Goal: Information Seeking & Learning: Learn about a topic

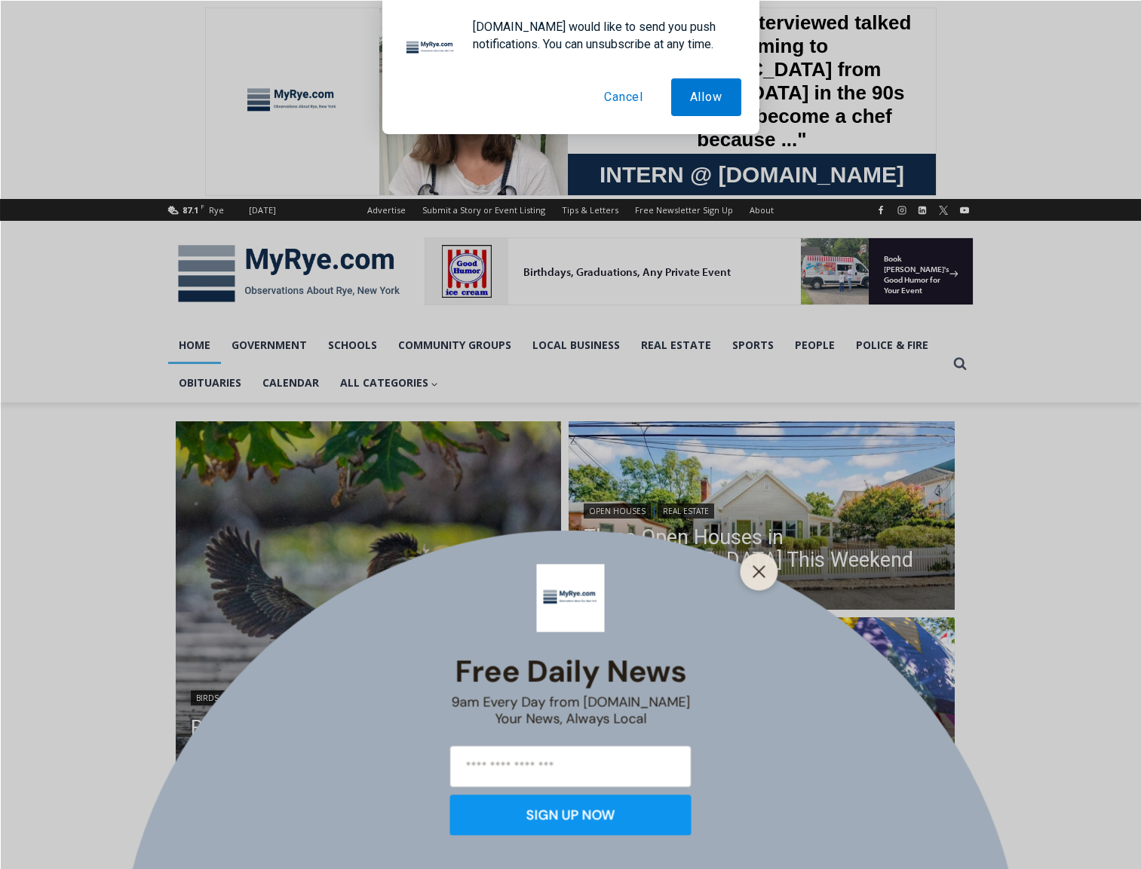
click at [405, 315] on div "Free Daily News 9am Every Day from MyRye.com Your News, Always Local SIGN UP NOW" at bounding box center [570, 434] width 1141 height 869
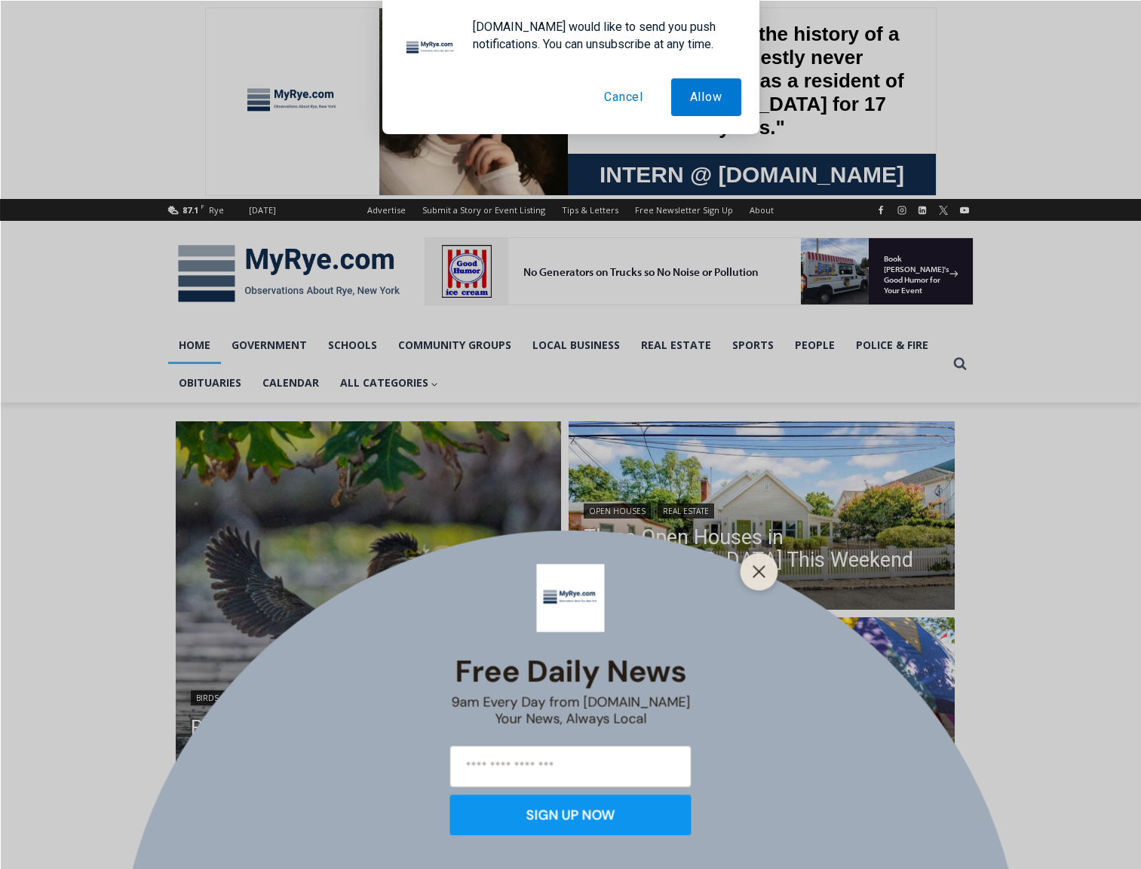
click at [610, 99] on button "Cancel" at bounding box center [623, 97] width 77 height 38
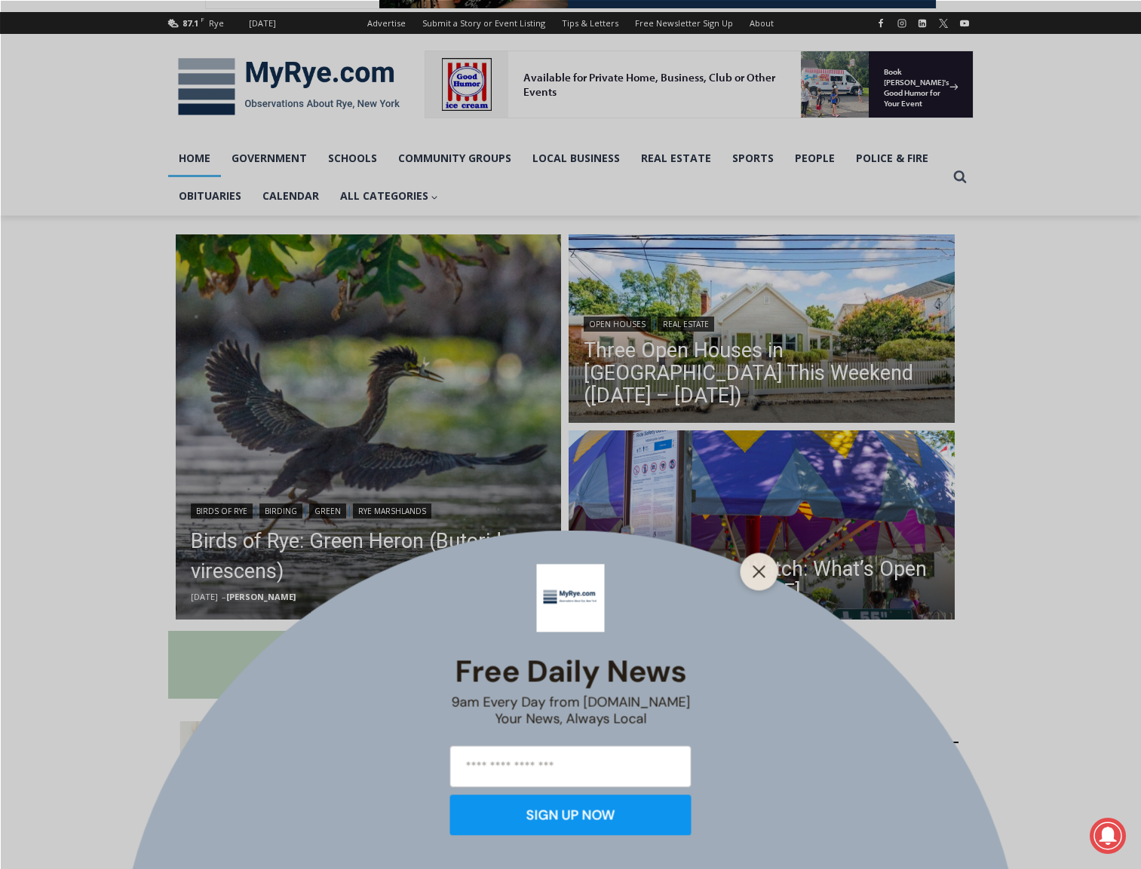
scroll to position [284, 0]
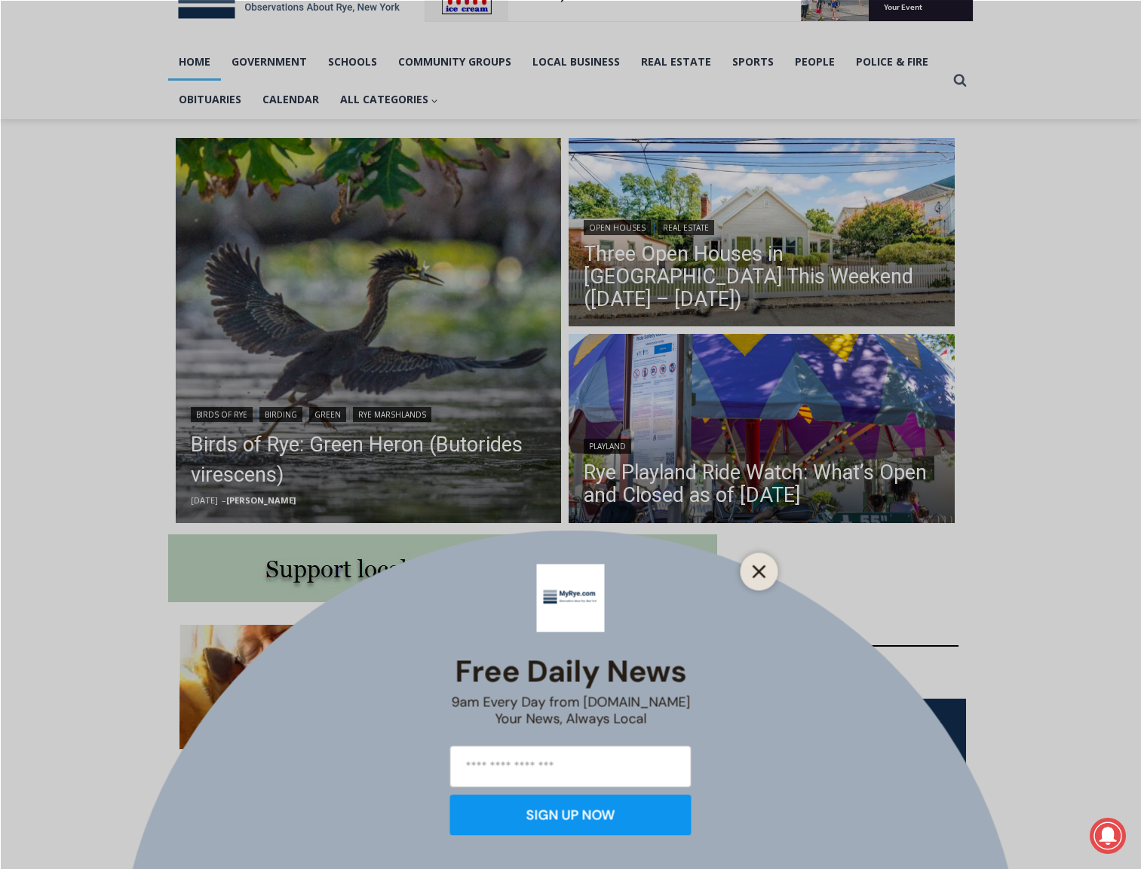
click at [759, 564] on button "Close" at bounding box center [759, 571] width 21 height 21
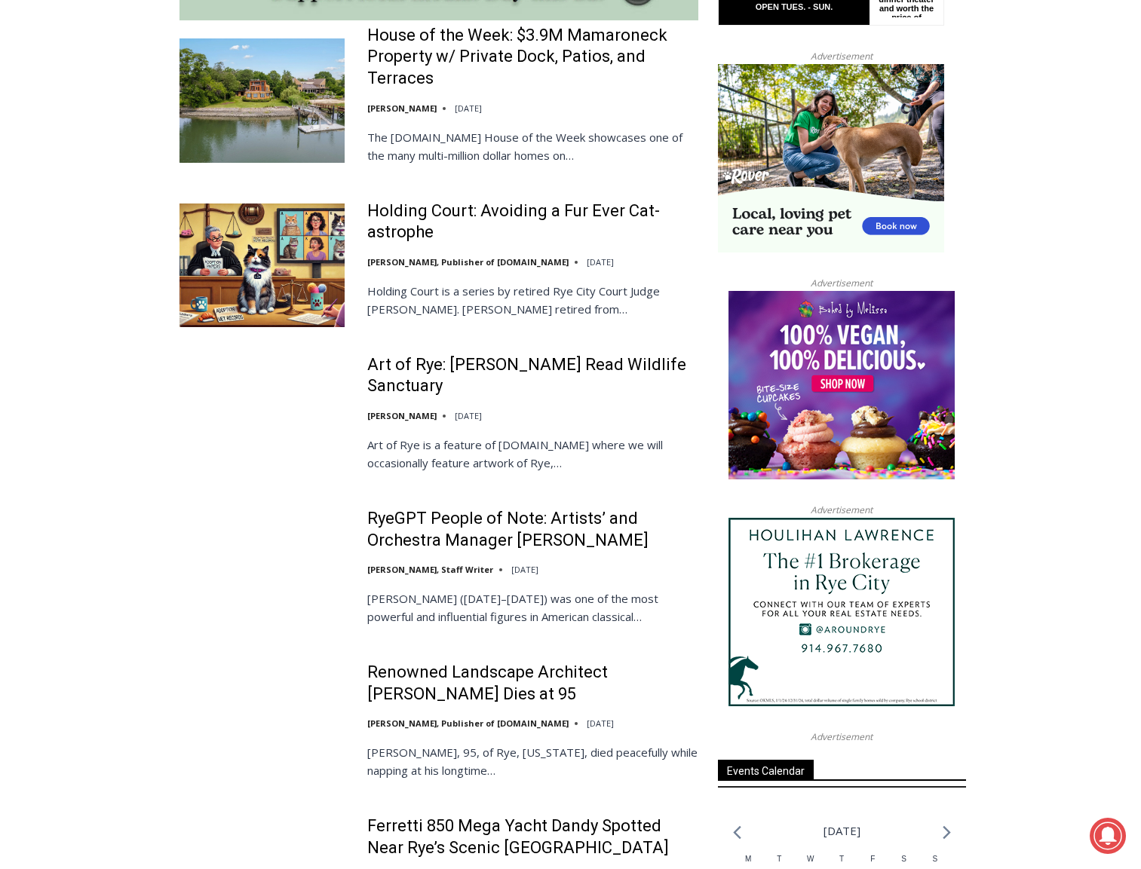
scroll to position [1421, 0]
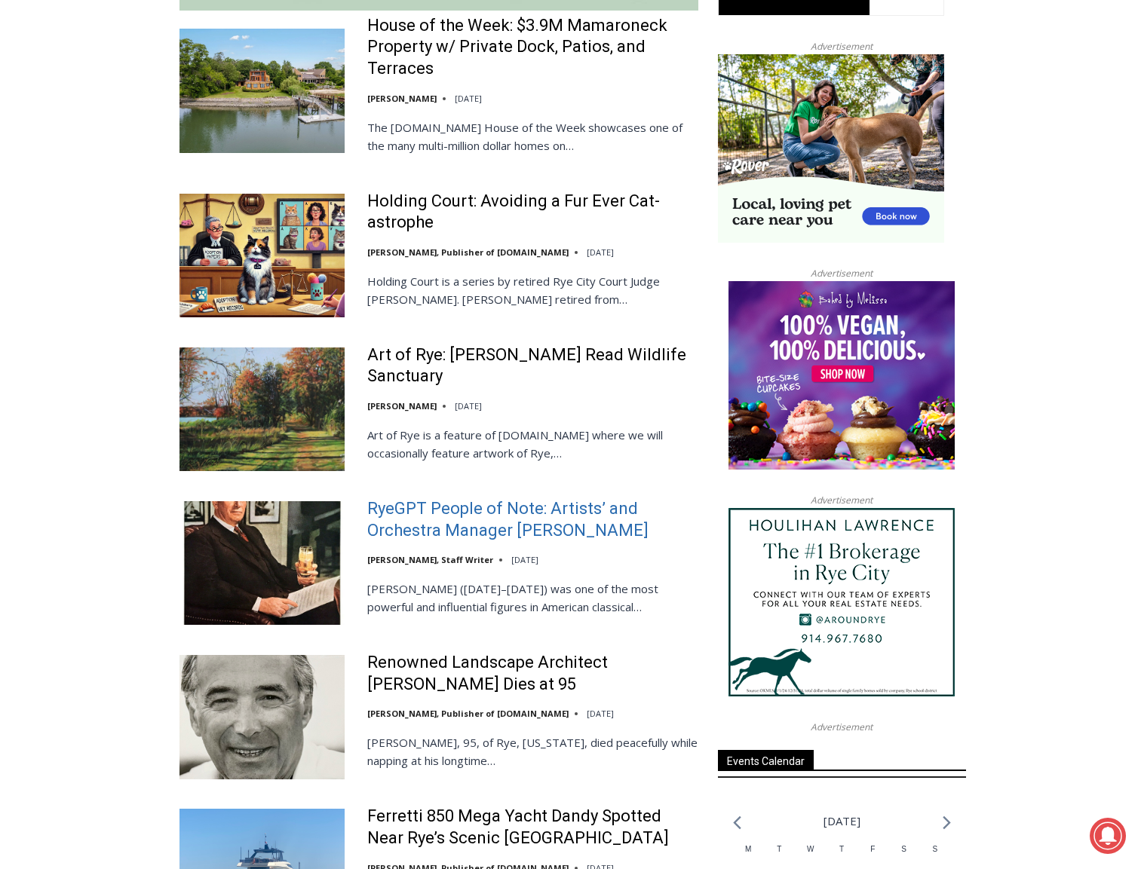
click at [544, 516] on link "RyeGPT People of Note: Artists’ and Orchestra Manager Arthur Judson" at bounding box center [532, 519] width 331 height 43
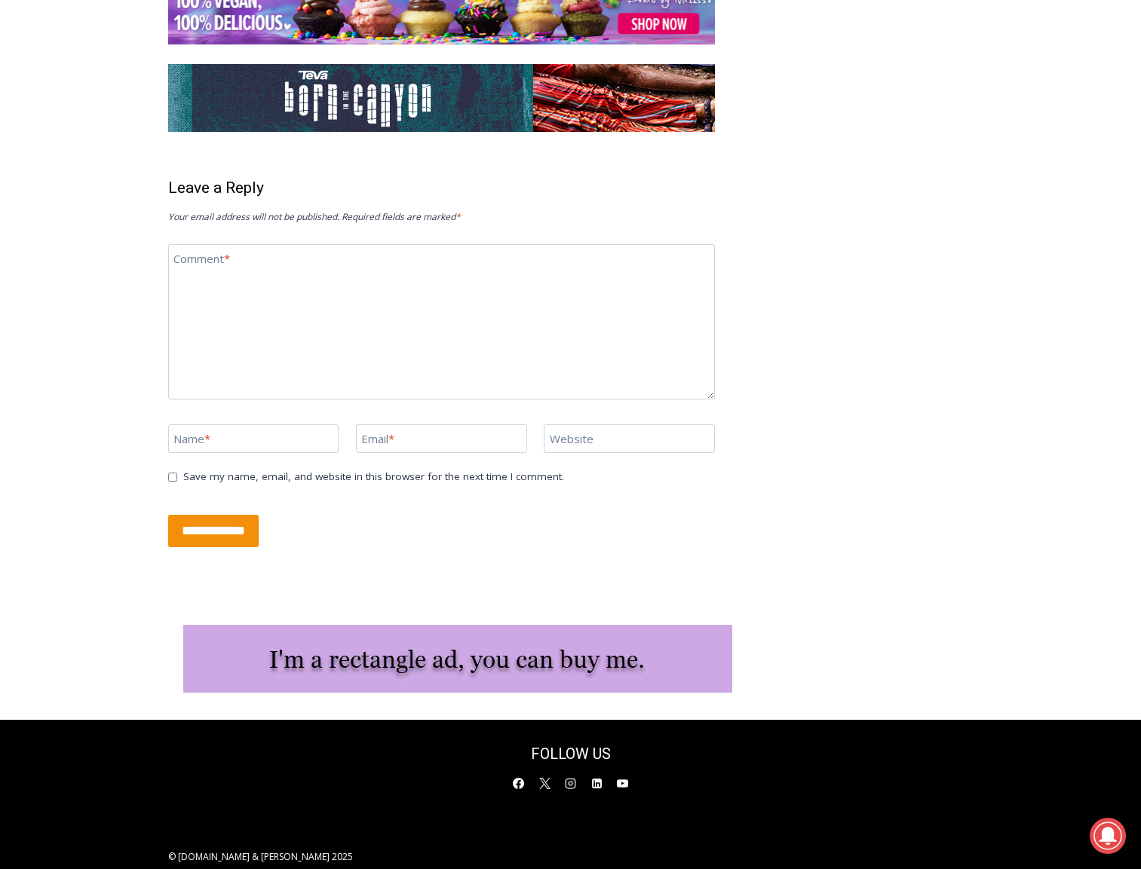
scroll to position [3229, 0]
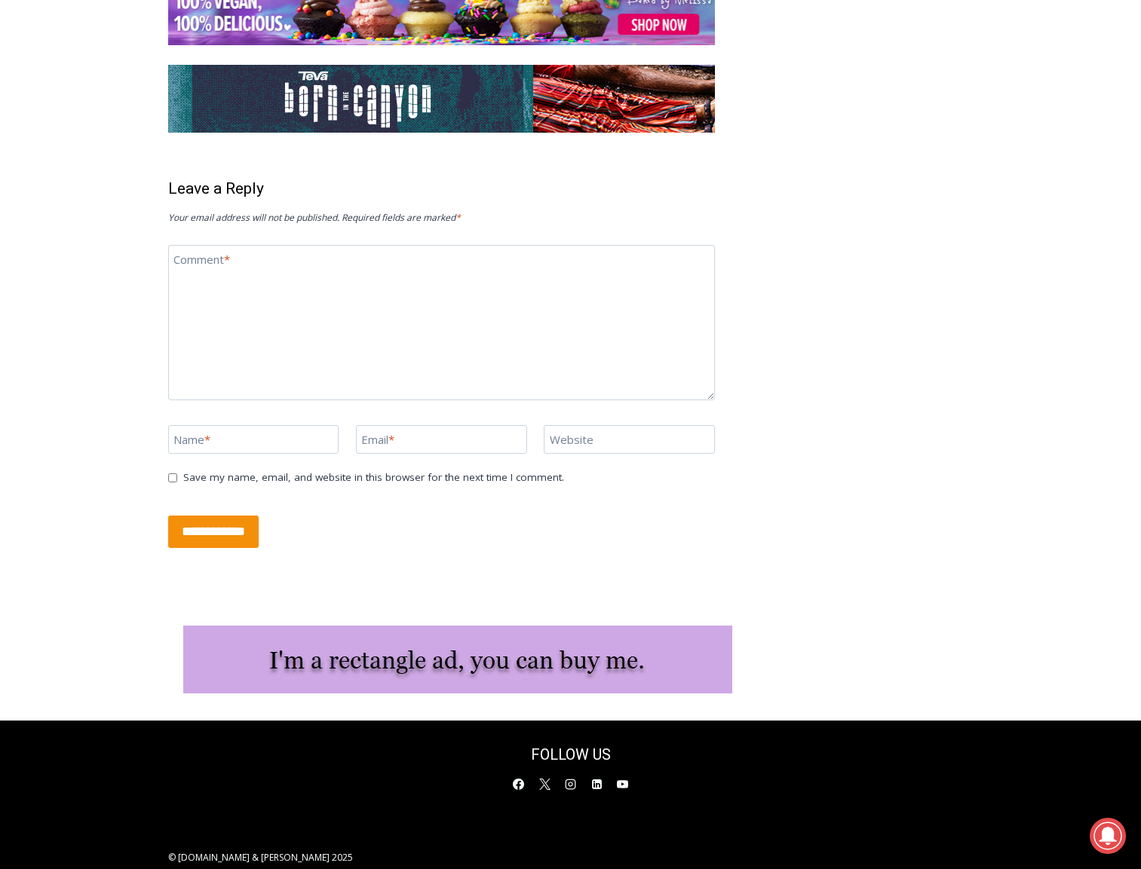
click at [567, 633] on img at bounding box center [457, 660] width 549 height 68
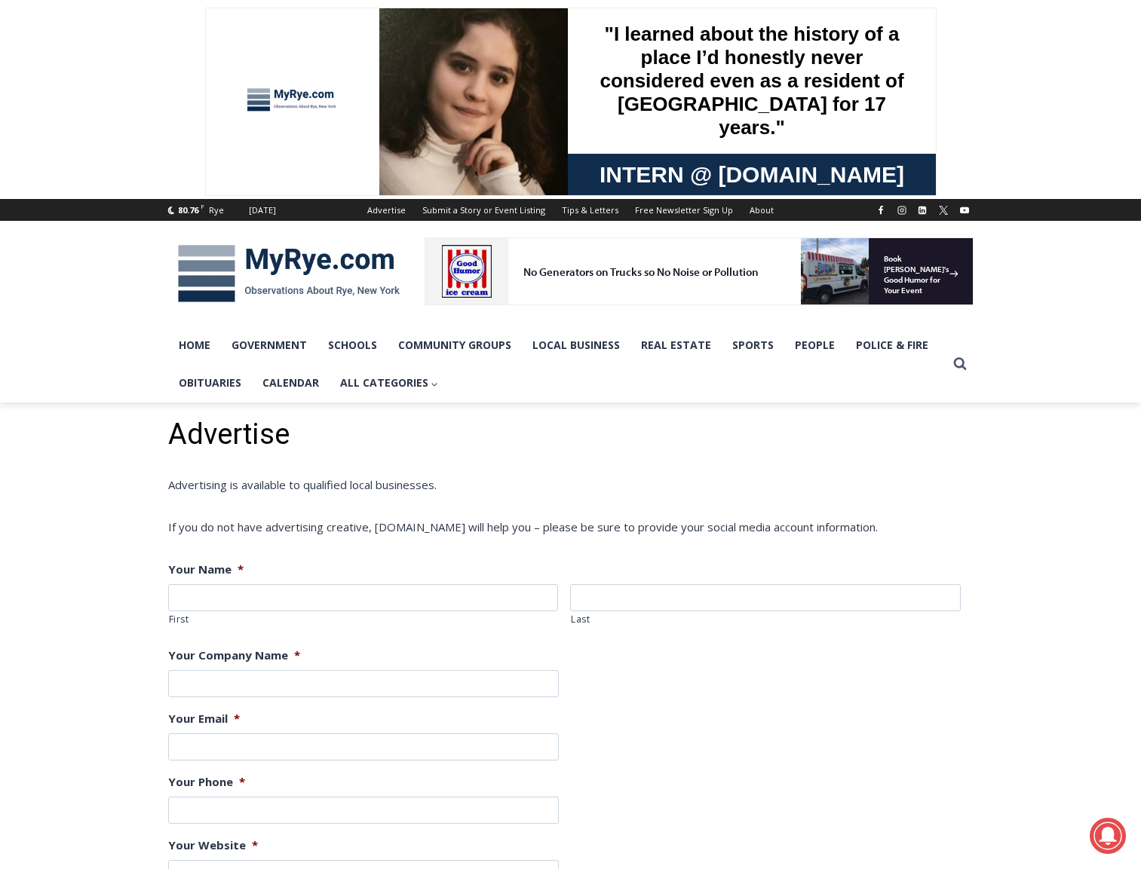
click at [504, 78] on img at bounding box center [473, 103] width 189 height 252
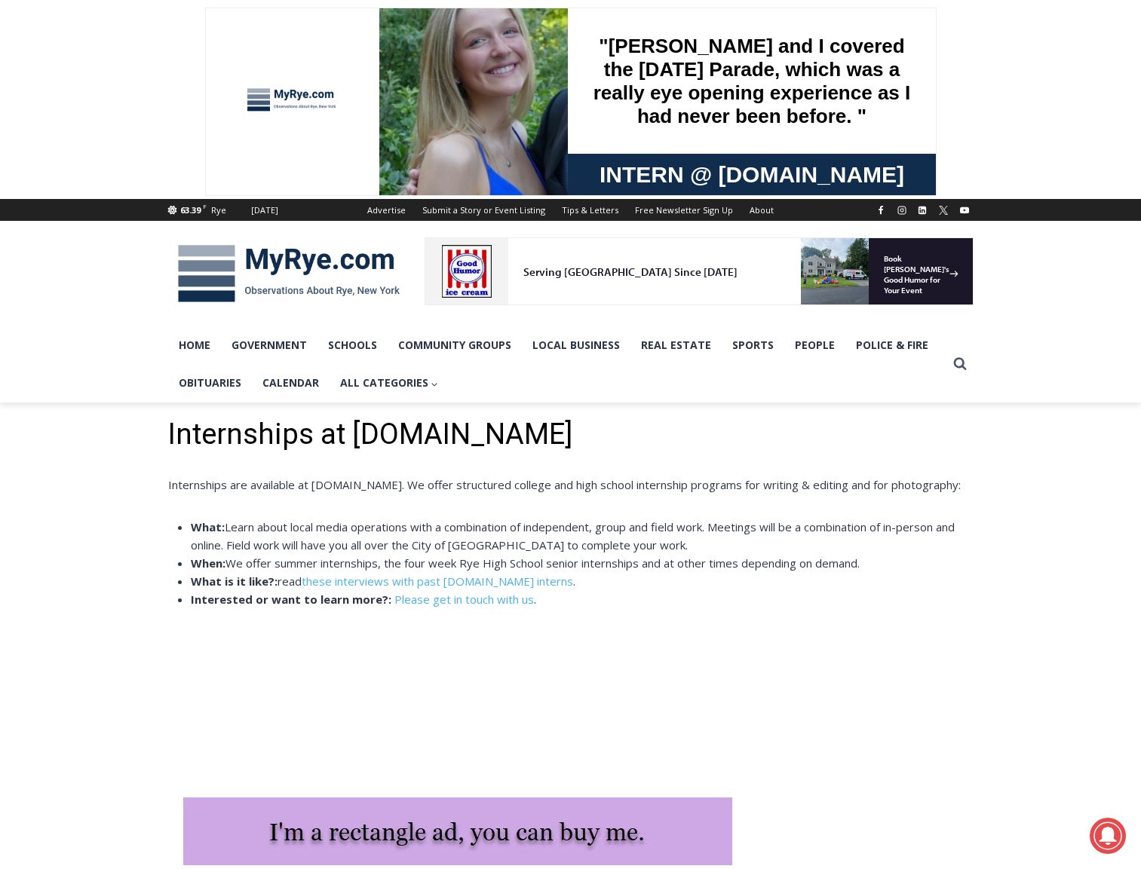
click at [722, 97] on div ""[PERSON_NAME] and I covered the [DATE] Parade, which was a really eye opening …" at bounding box center [751, 81] width 332 height 146
click at [251, 105] on div at bounding box center [291, 101] width 113 height 127
click at [554, 288] on div "3 / 6 Birthdays, Graduations, Any Private Event" at bounding box center [653, 271] width 293 height 66
click at [558, 269] on div "Birthdays, Graduations, Any Private Event" at bounding box center [660, 271] width 274 height 14
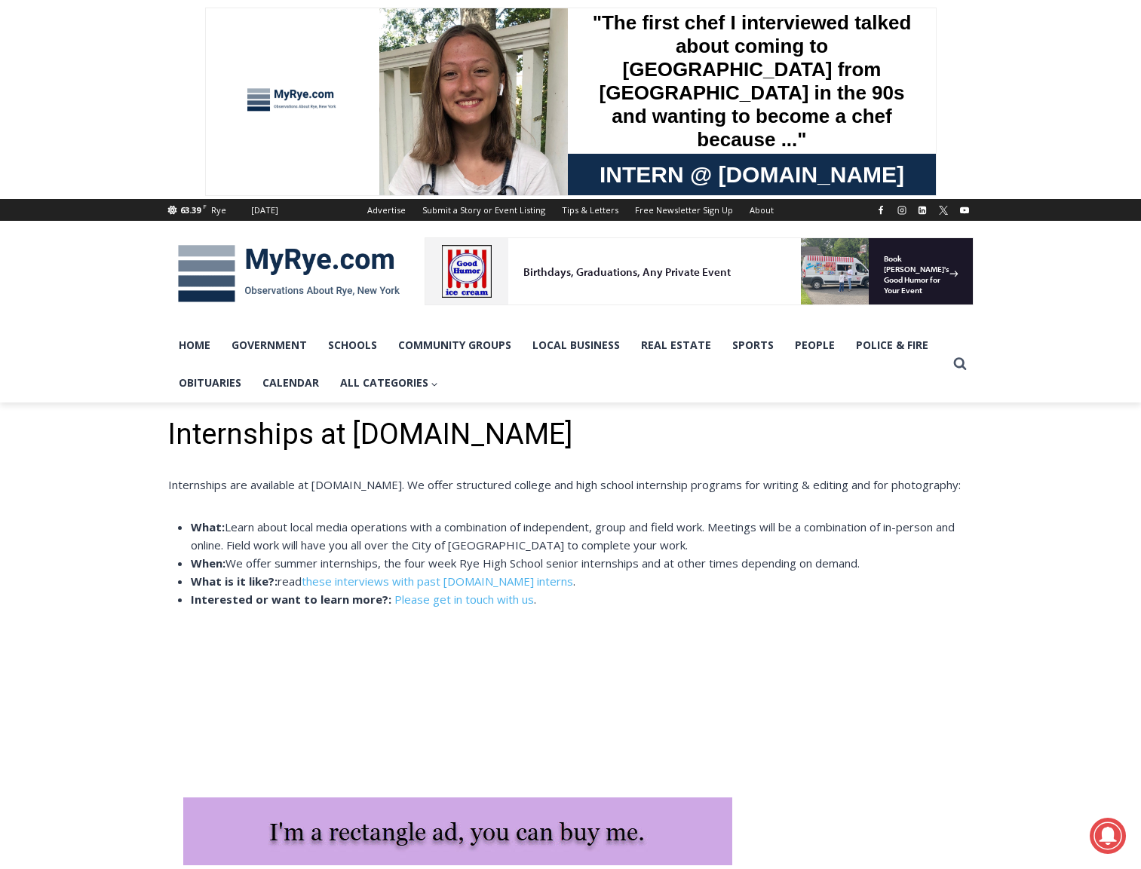
click at [443, 264] on div at bounding box center [466, 270] width 53 height 53
click at [467, 269] on div at bounding box center [466, 270] width 53 height 53
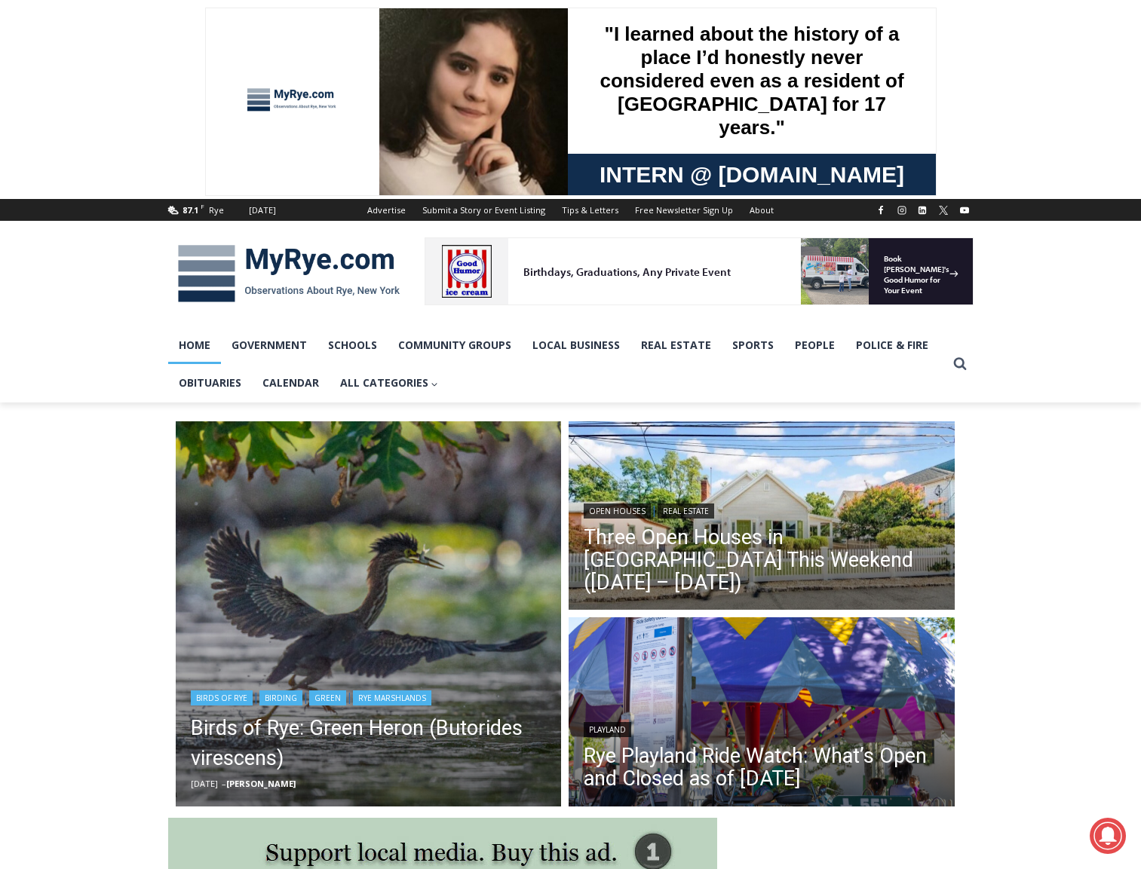
click at [311, 624] on img "Read More Birds of Rye: Green Heron (Butorides virescens)" at bounding box center [369, 614] width 386 height 386
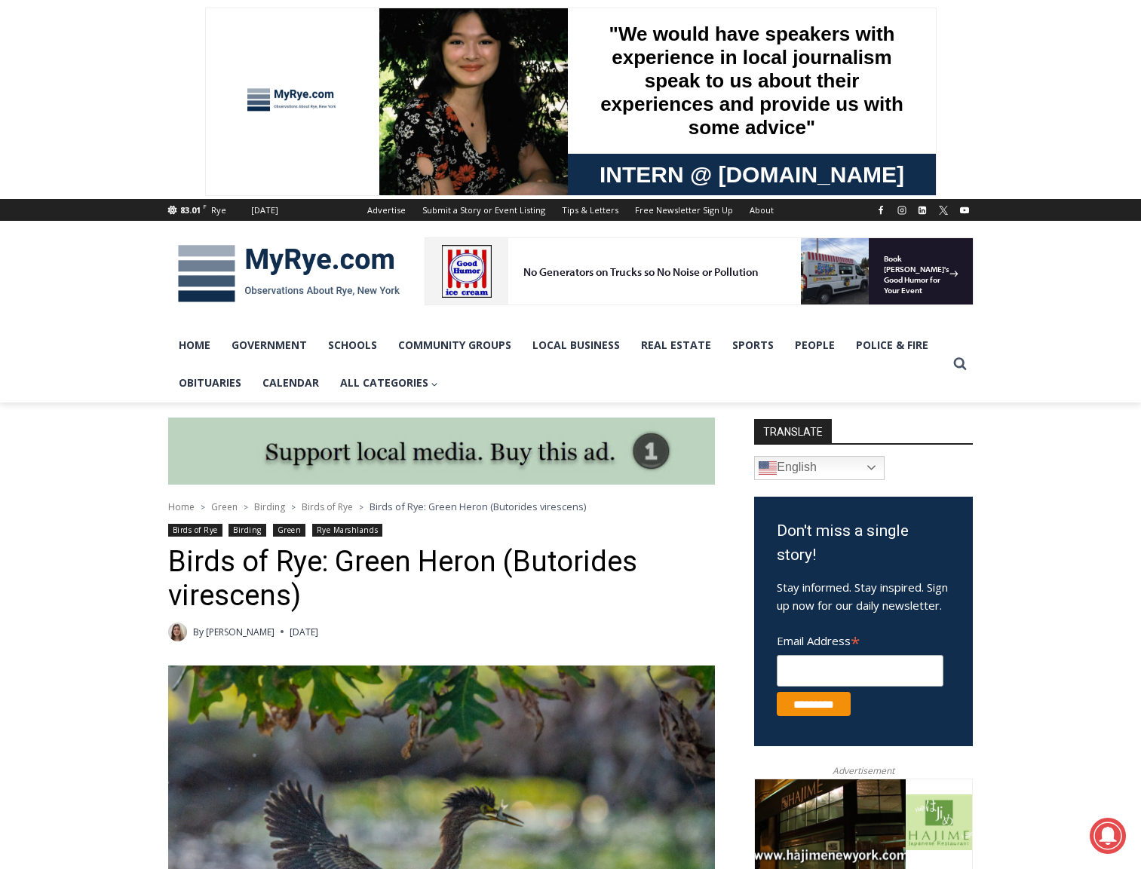
click at [660, 448] on img at bounding box center [441, 452] width 547 height 68
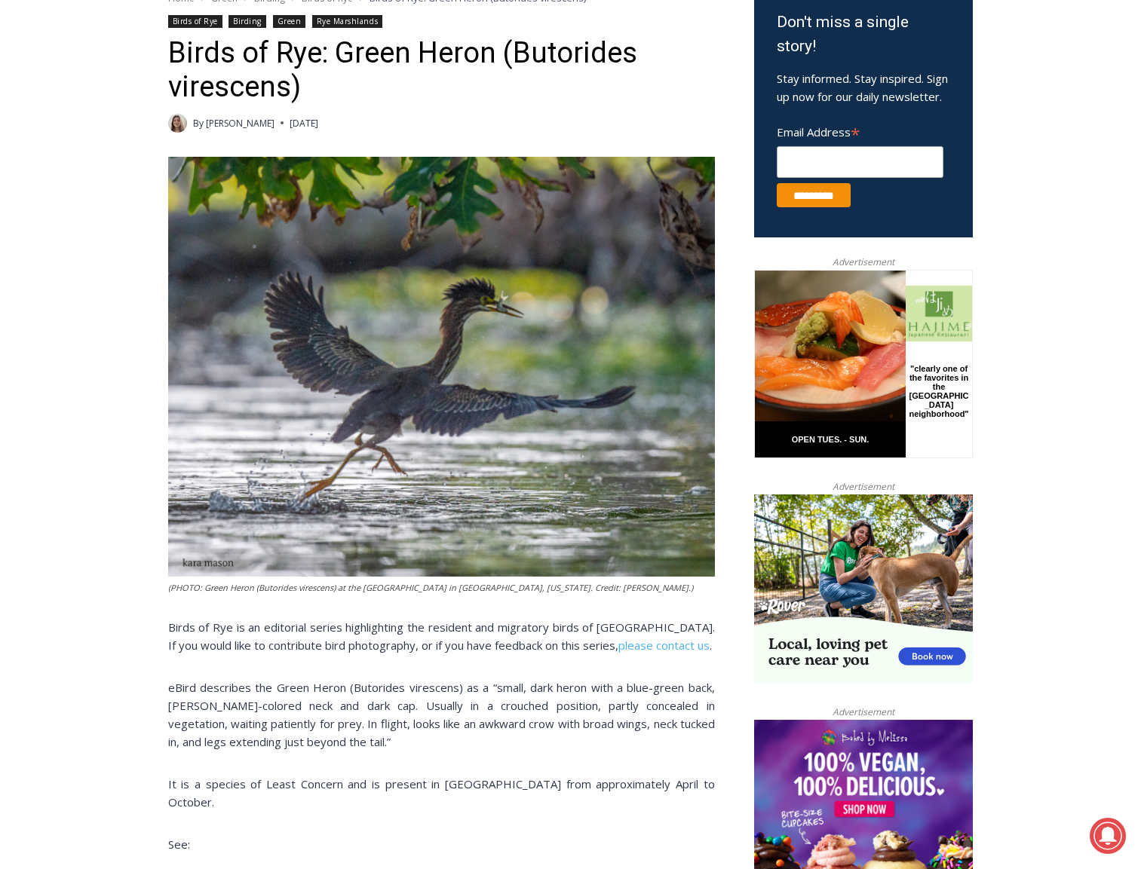
scroll to position [519, 0]
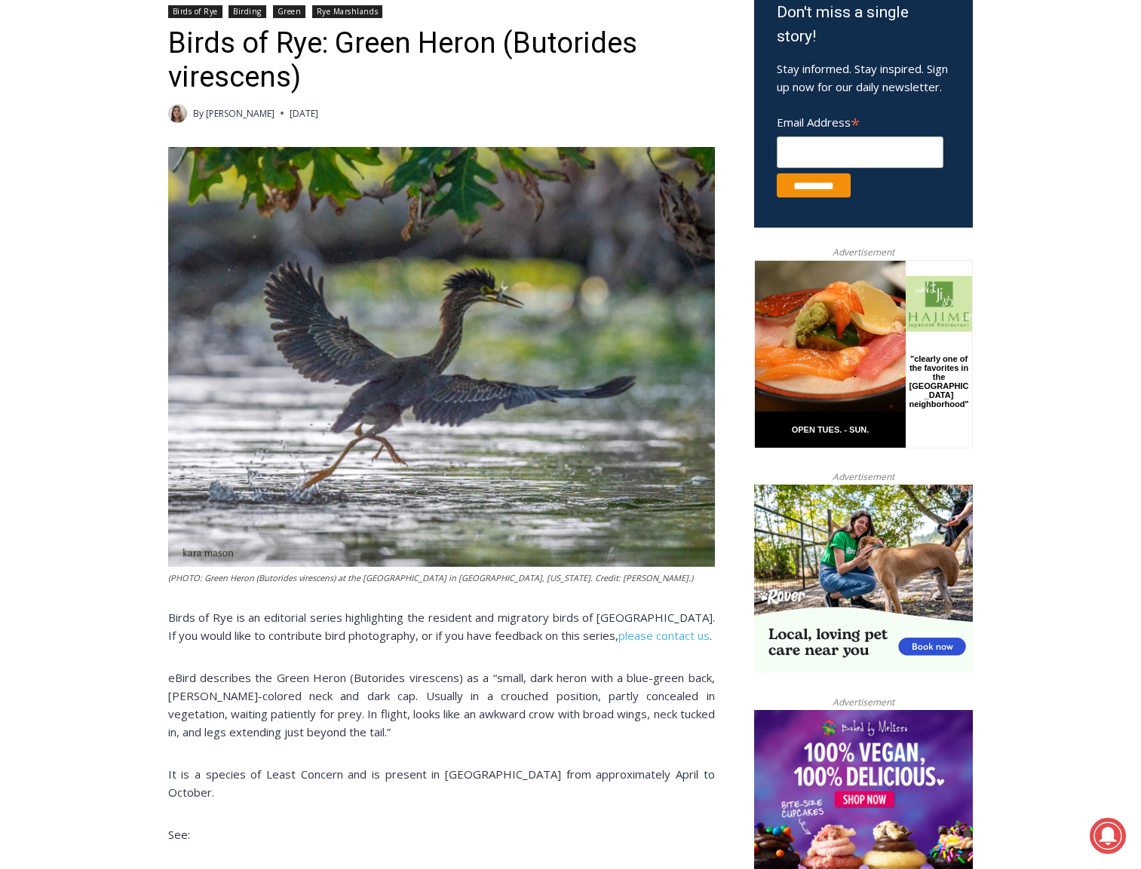
click at [584, 480] on img at bounding box center [441, 357] width 547 height 420
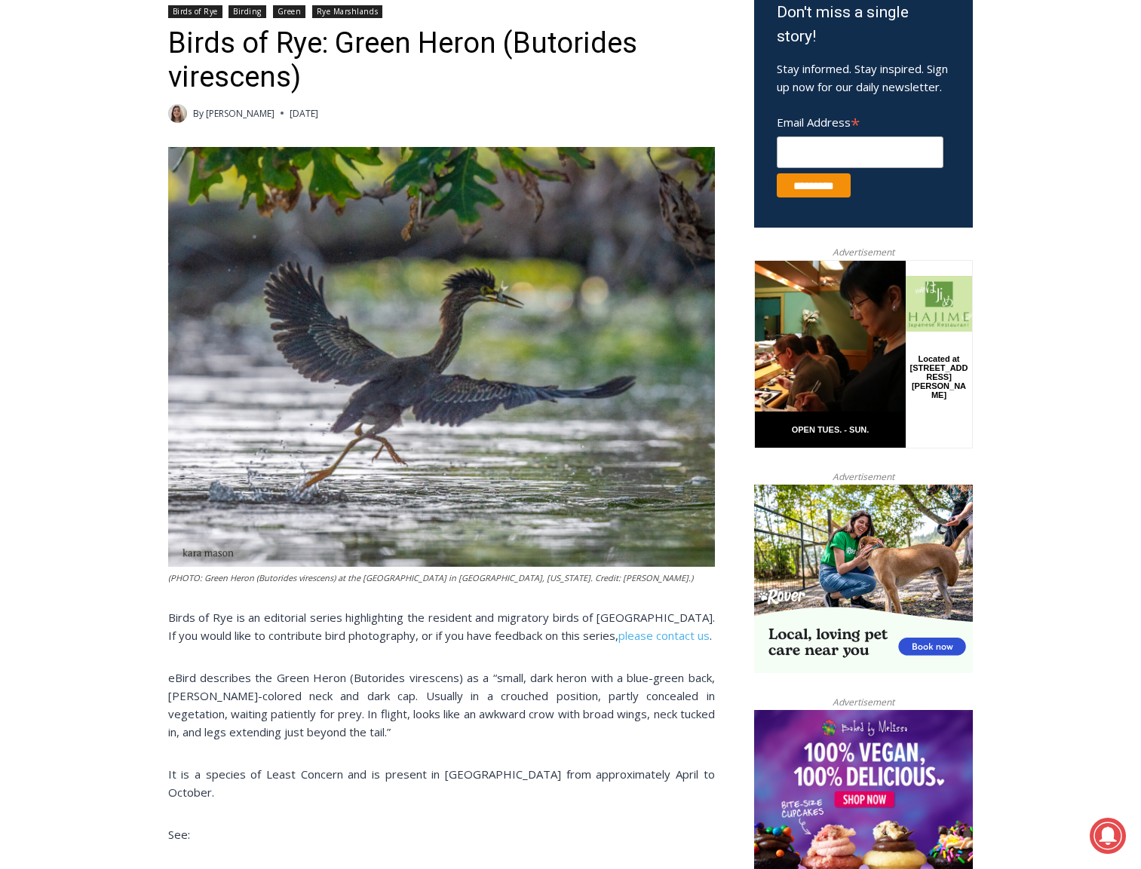
click at [581, 541] on img at bounding box center [441, 357] width 547 height 420
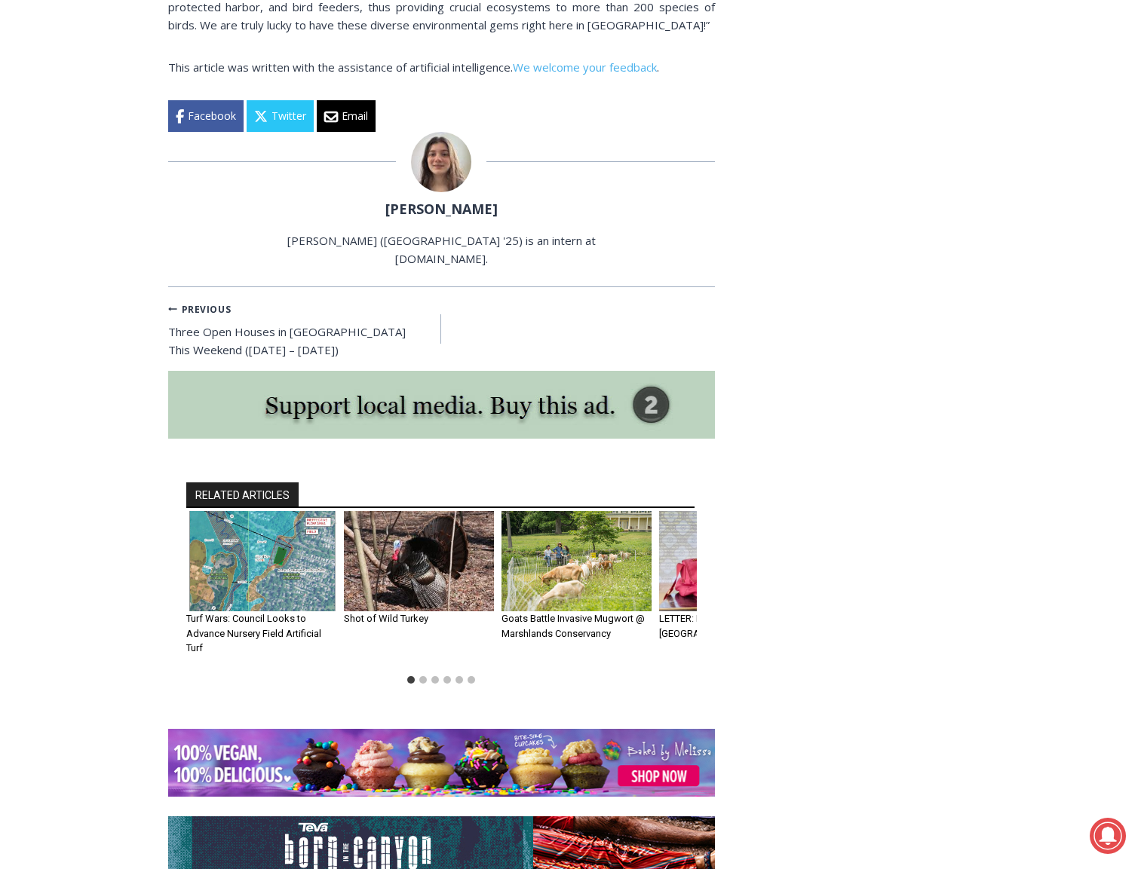
scroll to position [2917, 0]
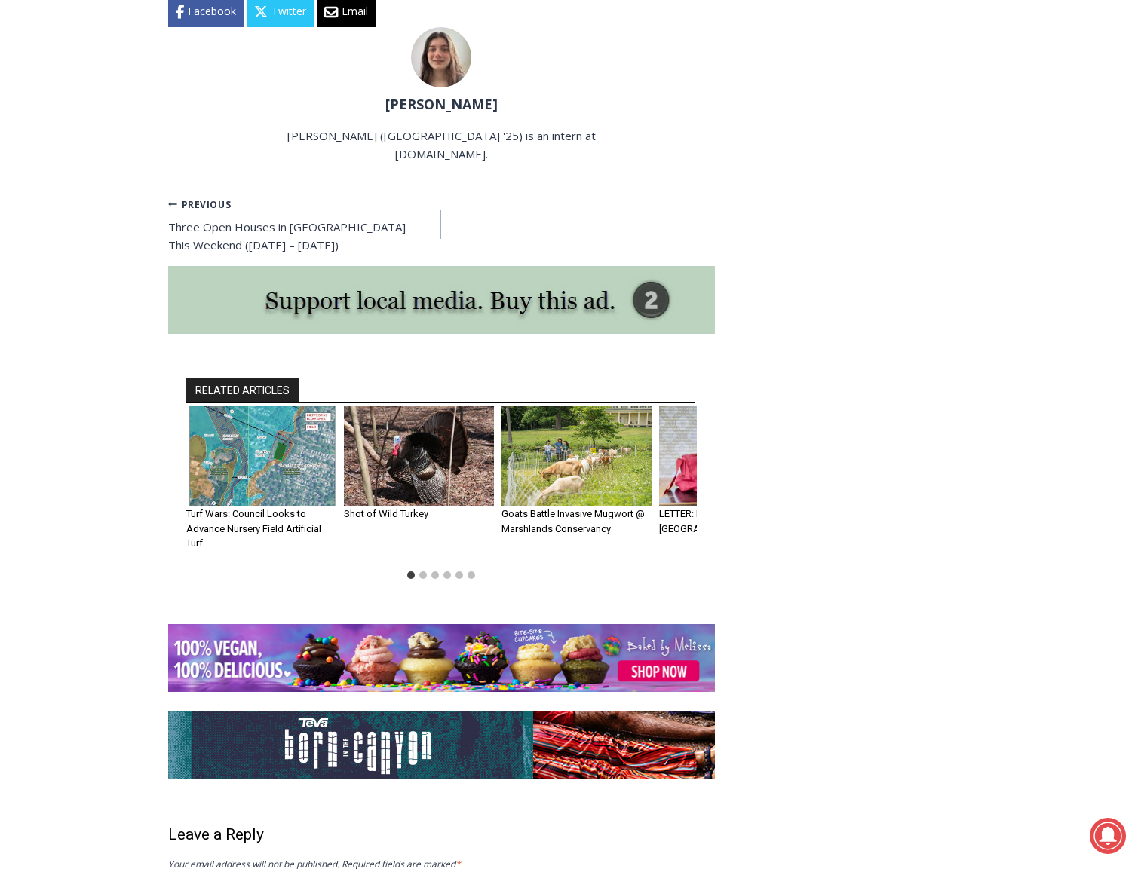
click at [236, 423] on img "1 of 6" at bounding box center [261, 456] width 150 height 100
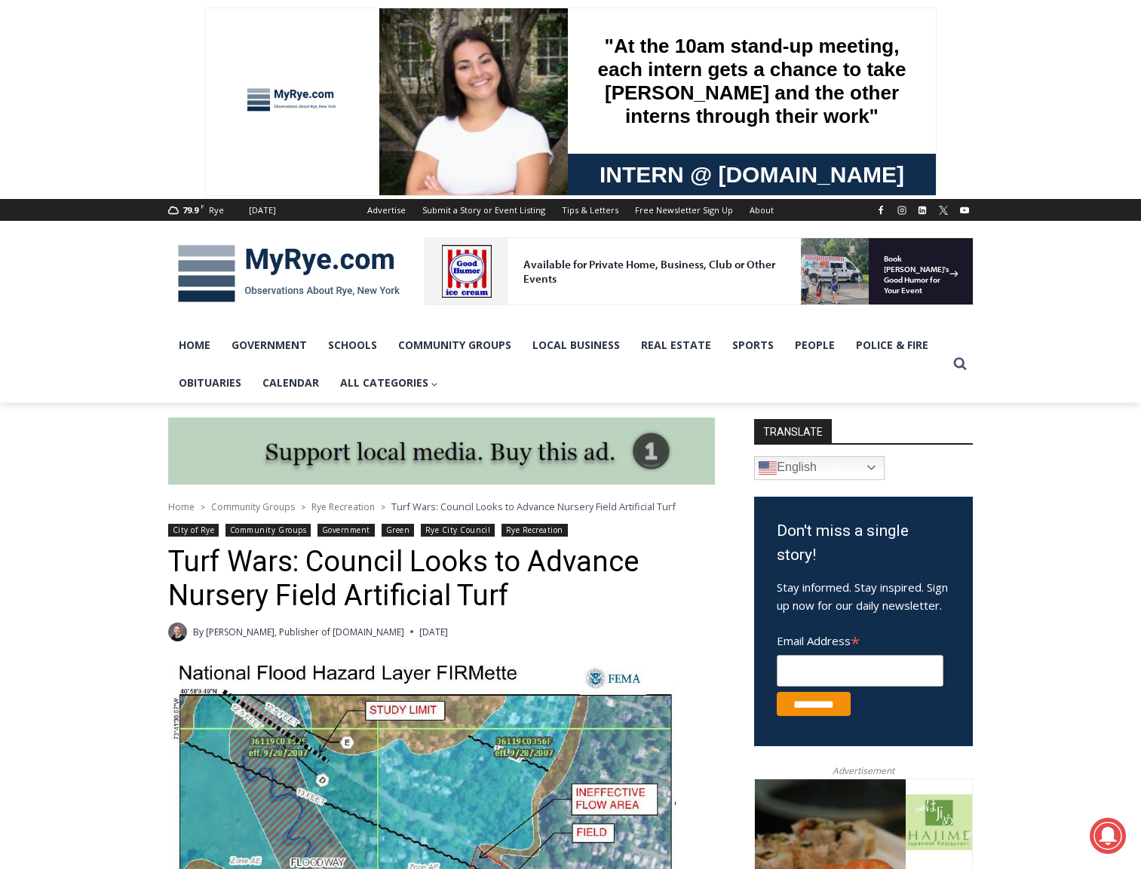
click at [228, 276] on img at bounding box center [288, 274] width 241 height 78
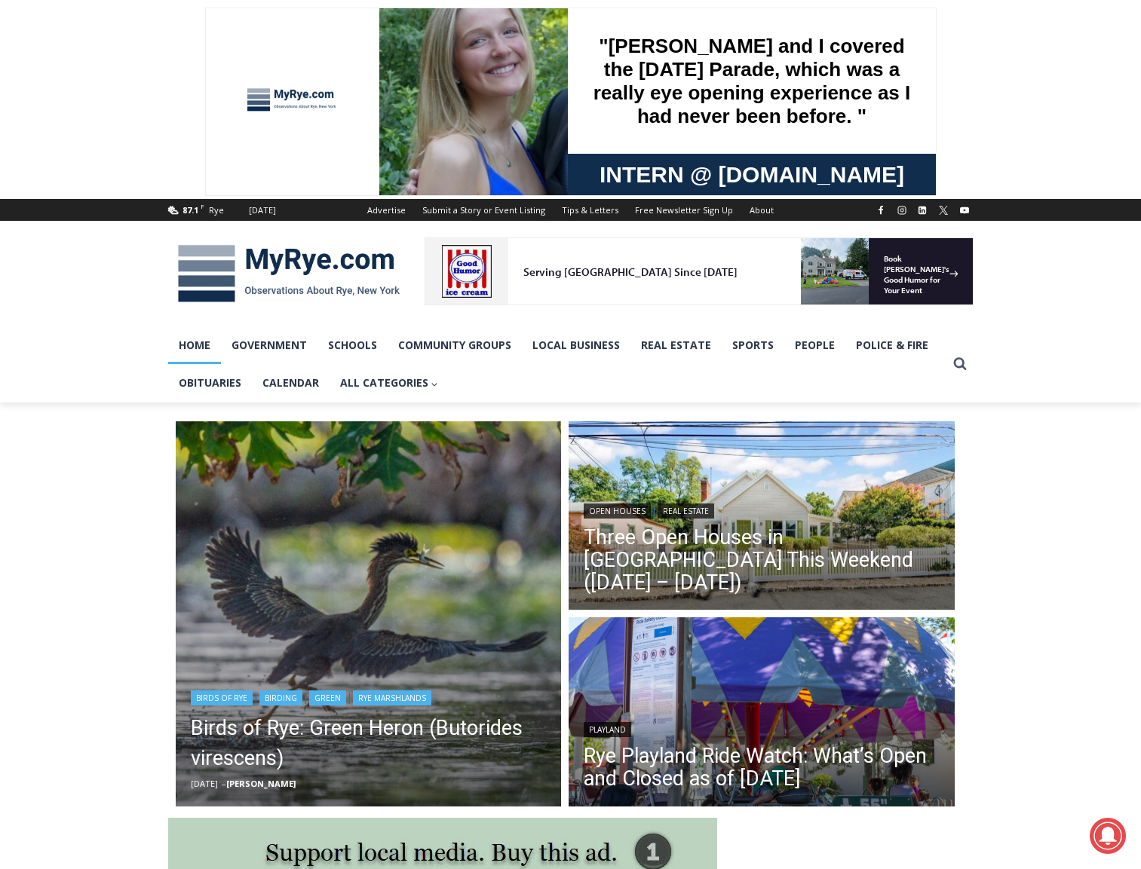
scroll to position [-1, 0]
click at [383, 603] on img "Read More Birds of Rye: Green Heron (Butorides virescens)" at bounding box center [369, 614] width 386 height 386
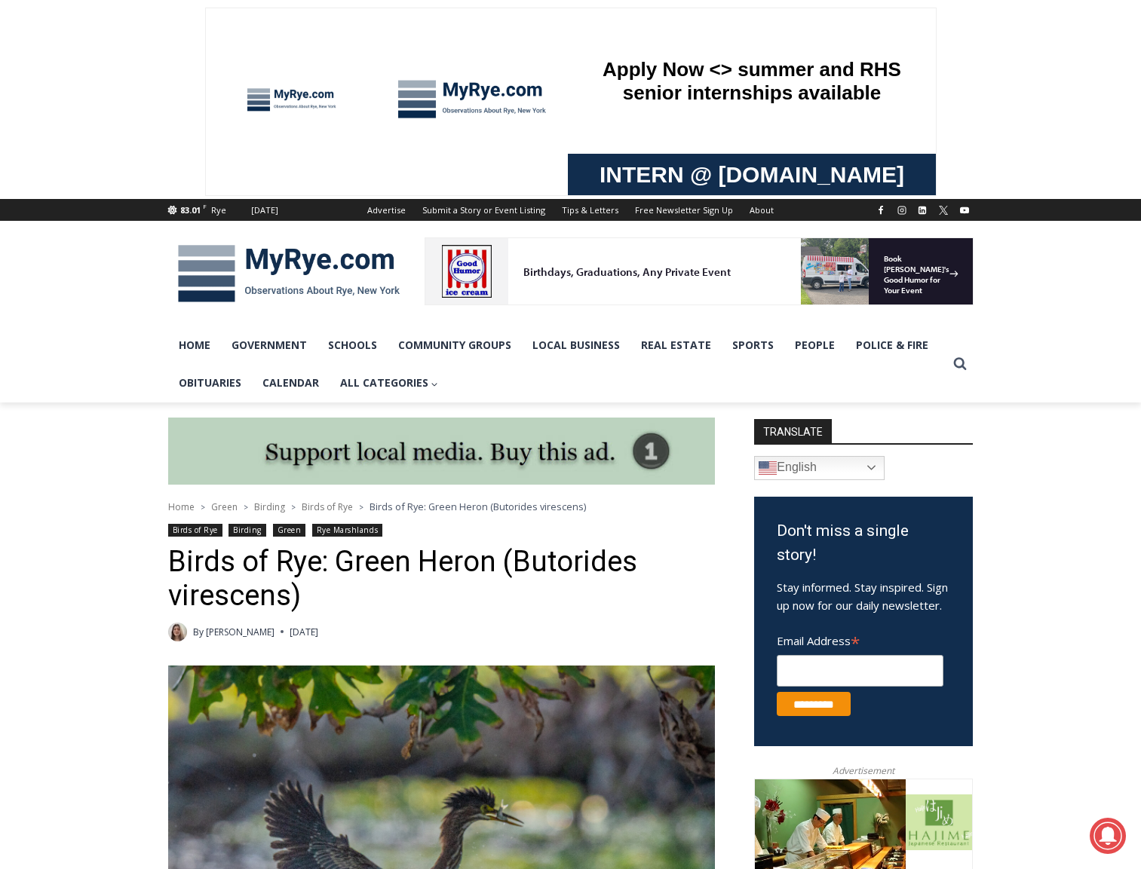
click at [201, 271] on img at bounding box center [288, 274] width 241 height 78
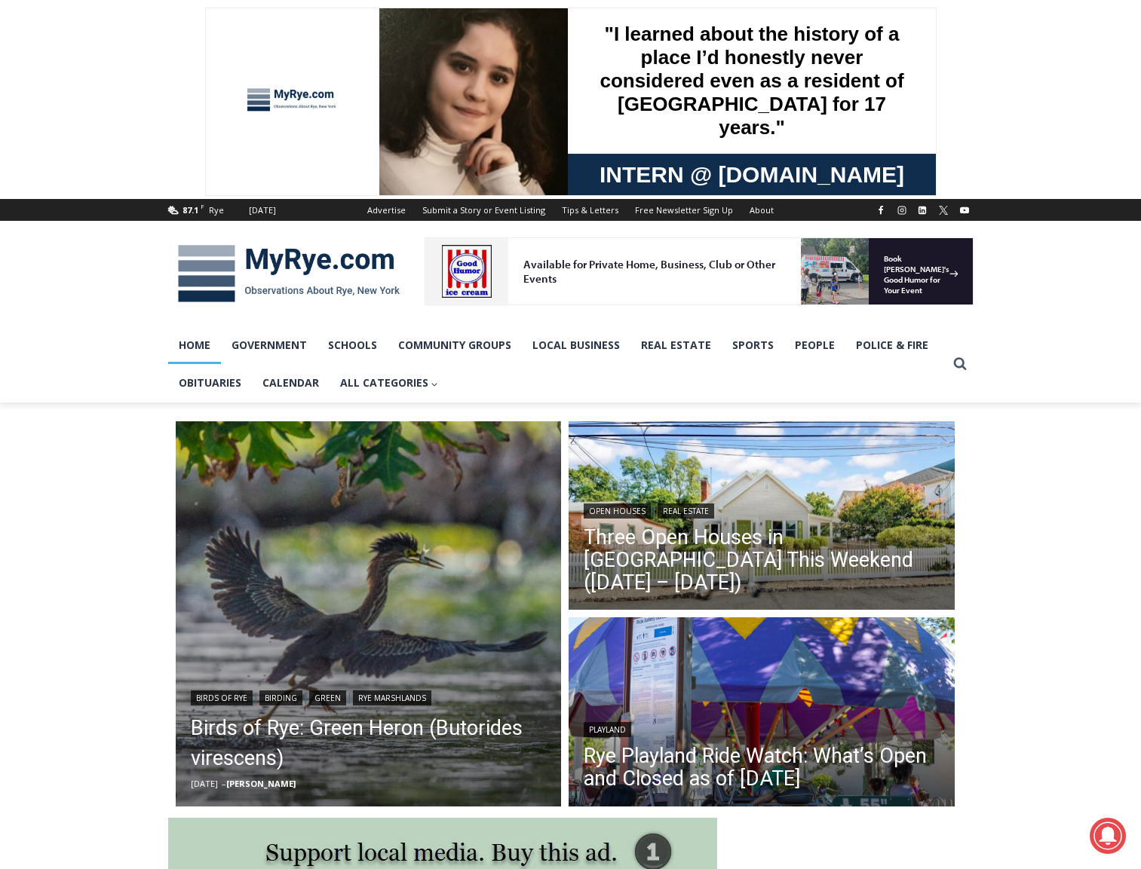
click at [697, 273] on div "Available for Private Home, Business, Club or Other Events" at bounding box center [660, 270] width 274 height 29
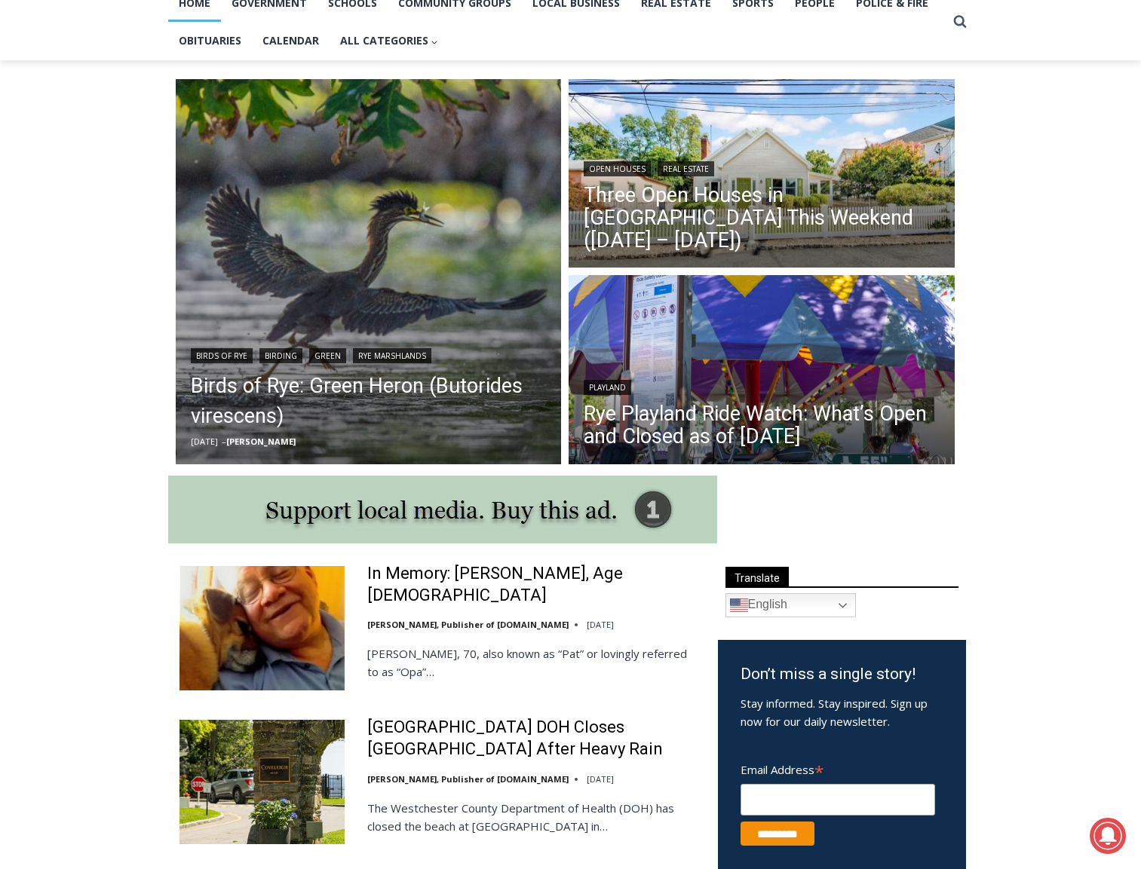
scroll to position [418, 0]
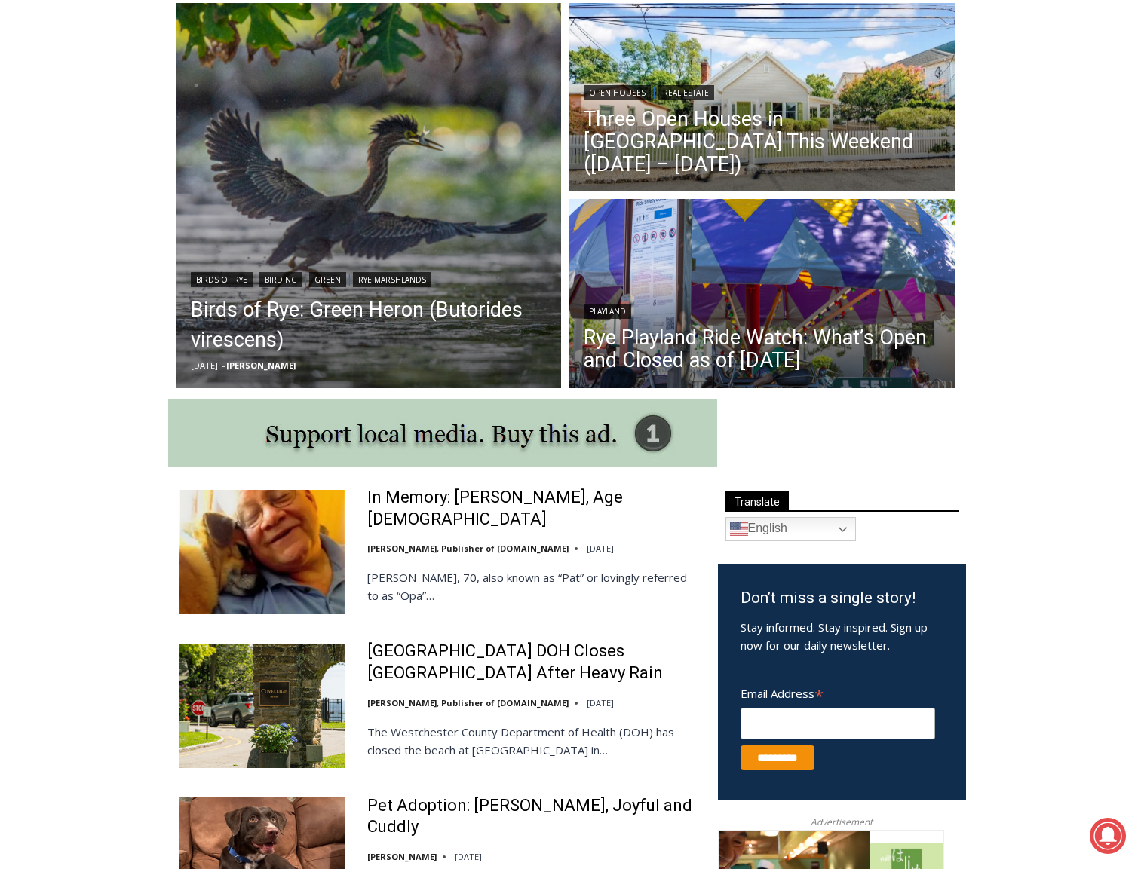
click at [432, 418] on img at bounding box center [442, 434] width 549 height 68
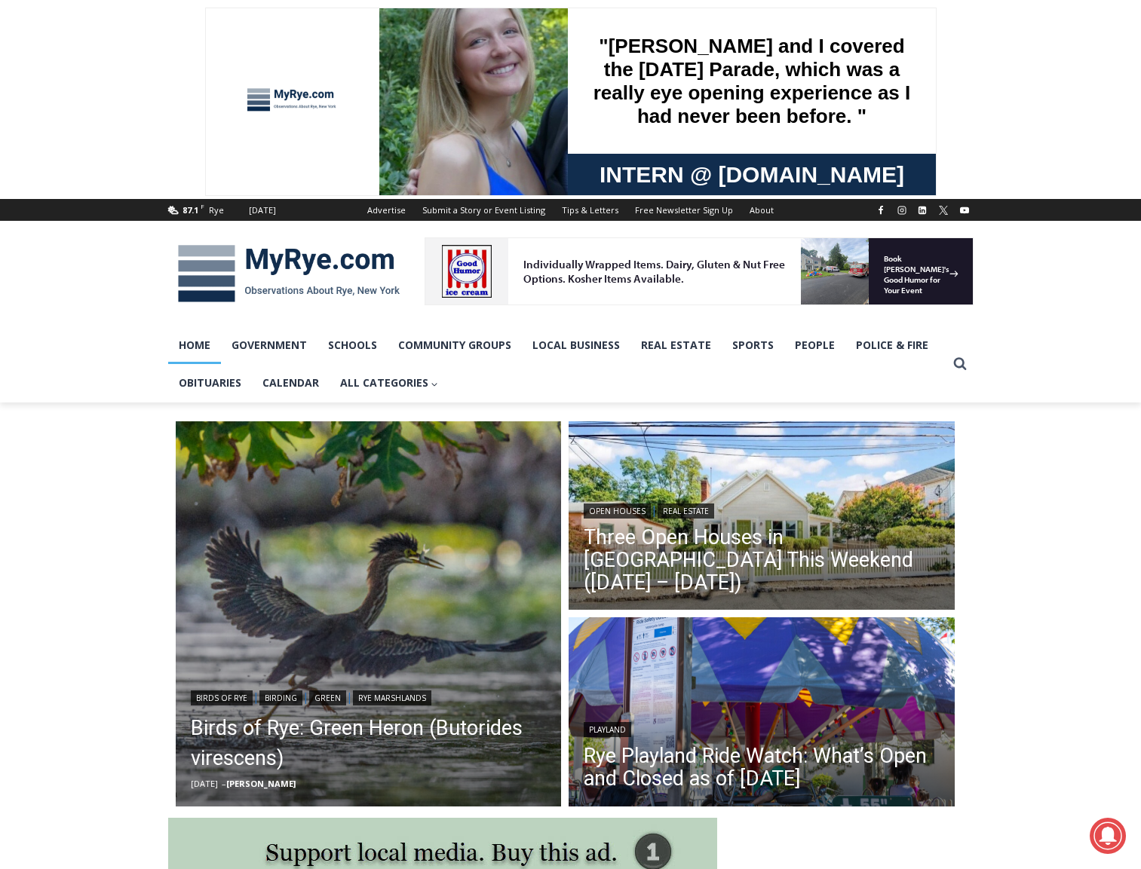
scroll to position [0, 0]
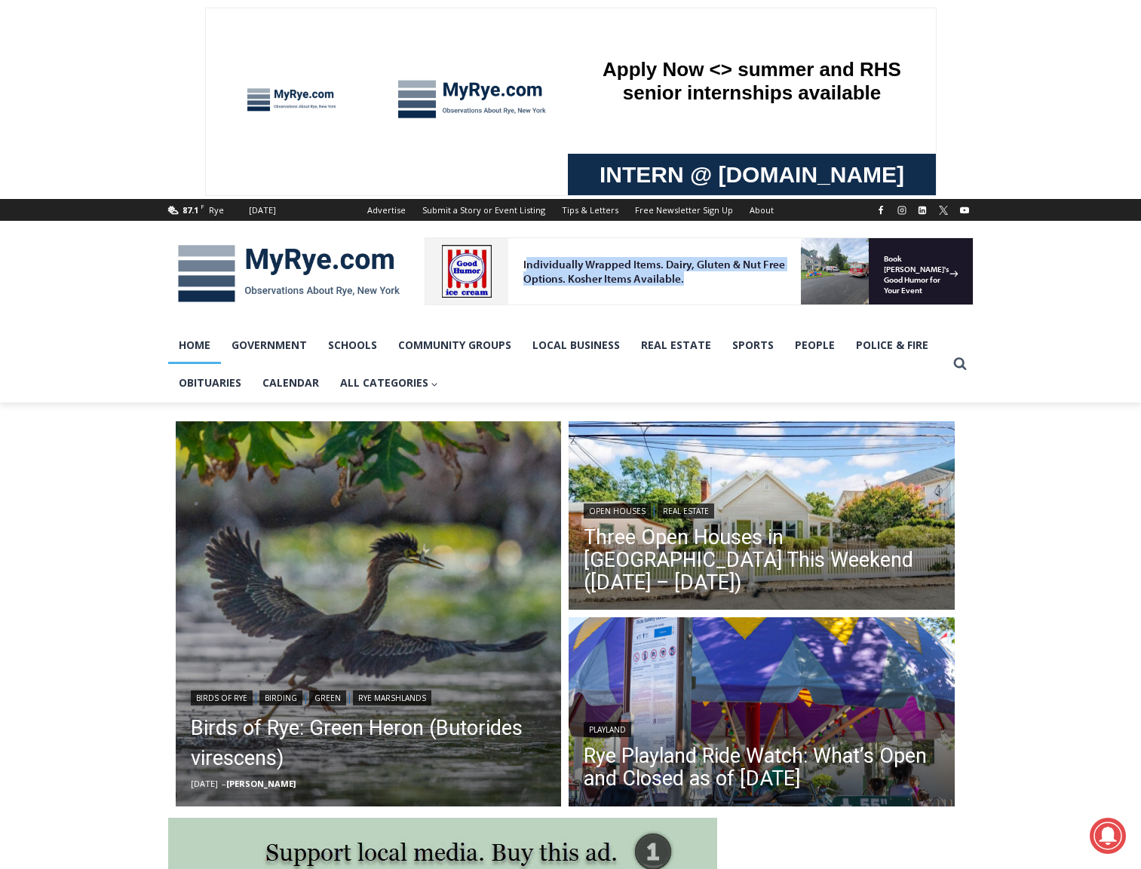
drag, startPoint x: 529, startPoint y: 265, endPoint x: 719, endPoint y: 272, distance: 190.9
click at [719, 272] on div "Individually Wrapped Items. Dairy, Gluten & Nut Free Options. Kosher Items Avai…" at bounding box center [660, 270] width 274 height 29
click at [795, 275] on div "Individually Wrapped Items. Dairy, Gluten & Nut Free Options. Kosher Items Avai…" at bounding box center [660, 270] width 274 height 29
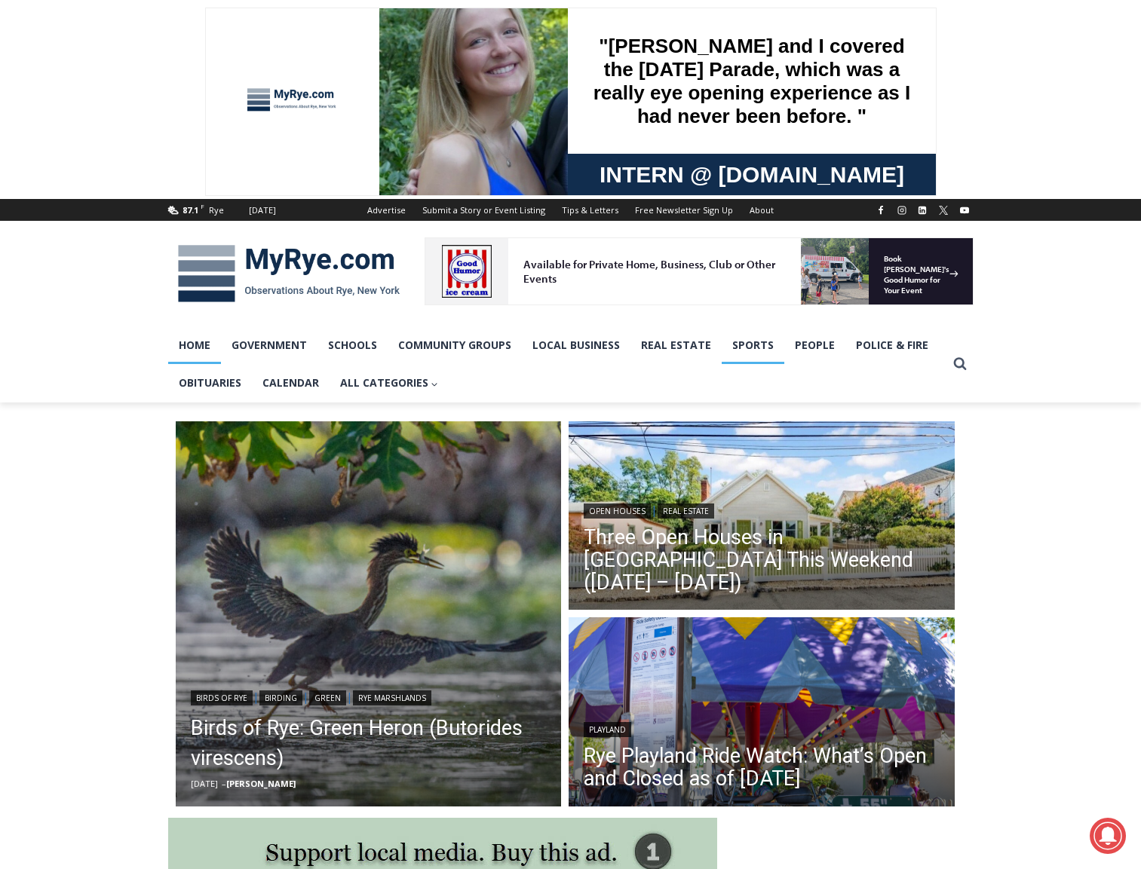
click at [776, 326] on link "Sports" at bounding box center [753, 345] width 63 height 38
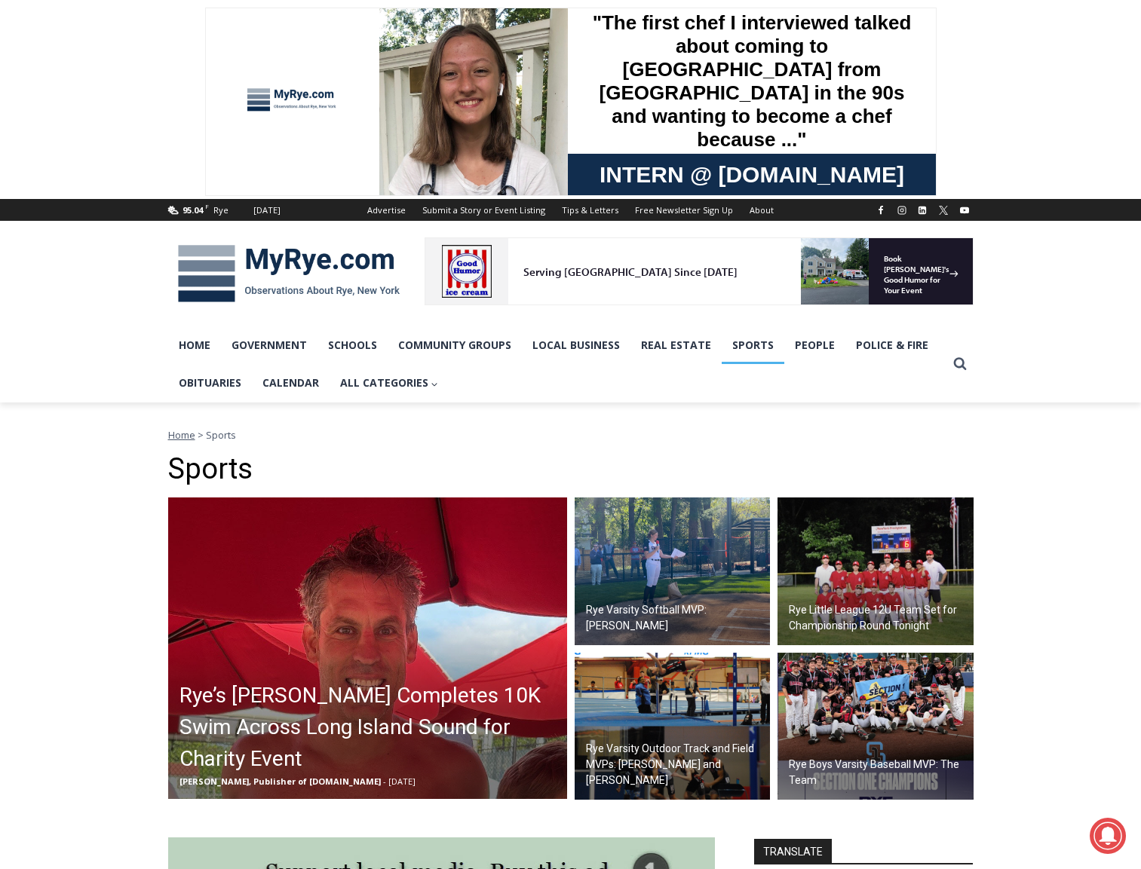
click at [448, 287] on div at bounding box center [466, 270] width 53 height 53
